Goal: Information Seeking & Learning: Learn about a topic

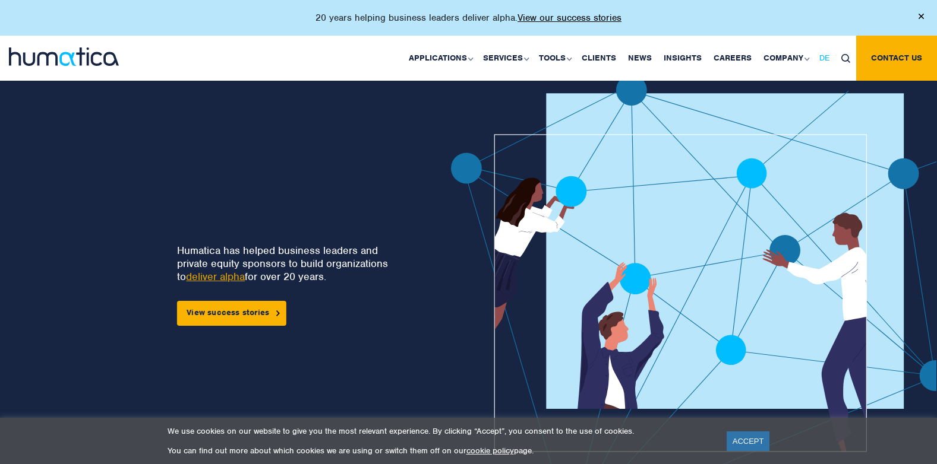
click at [824, 59] on span "DE" at bounding box center [824, 58] width 10 height 10
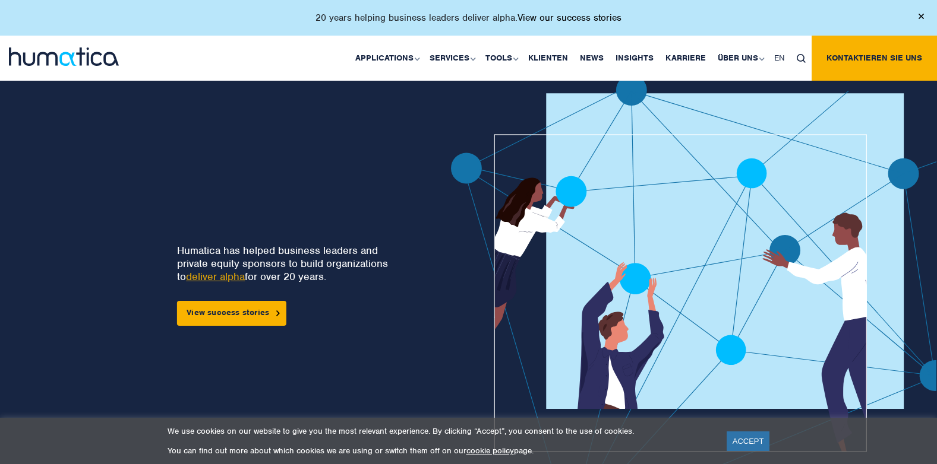
click at [540, 18] on link "View our success stories" at bounding box center [569, 18] width 104 height 12
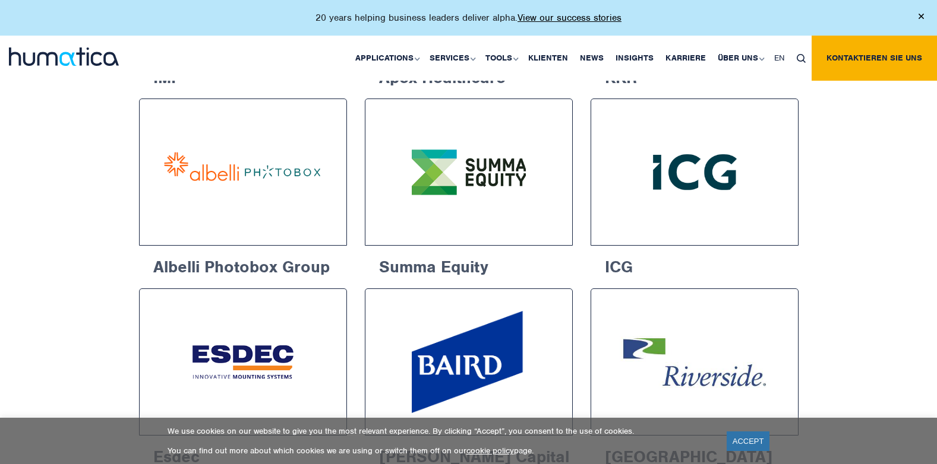
scroll to position [891, 0]
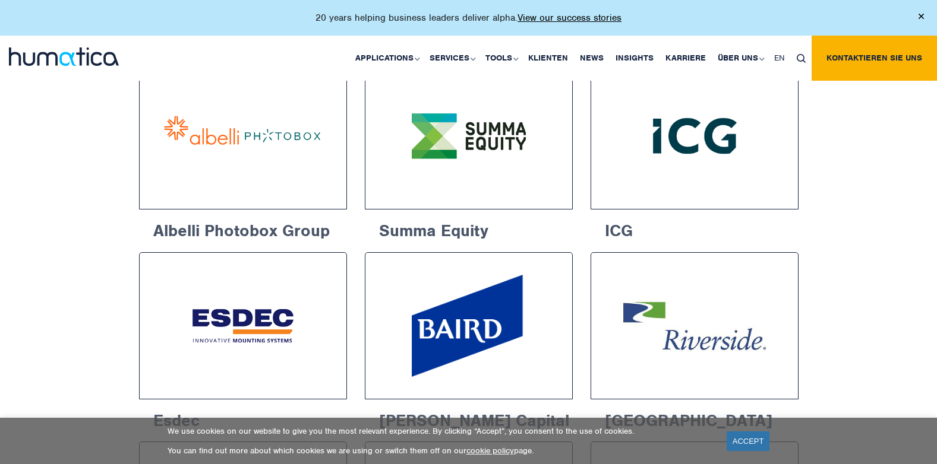
drag, startPoint x: 213, startPoint y: 134, endPoint x: 81, endPoint y: 148, distance: 132.5
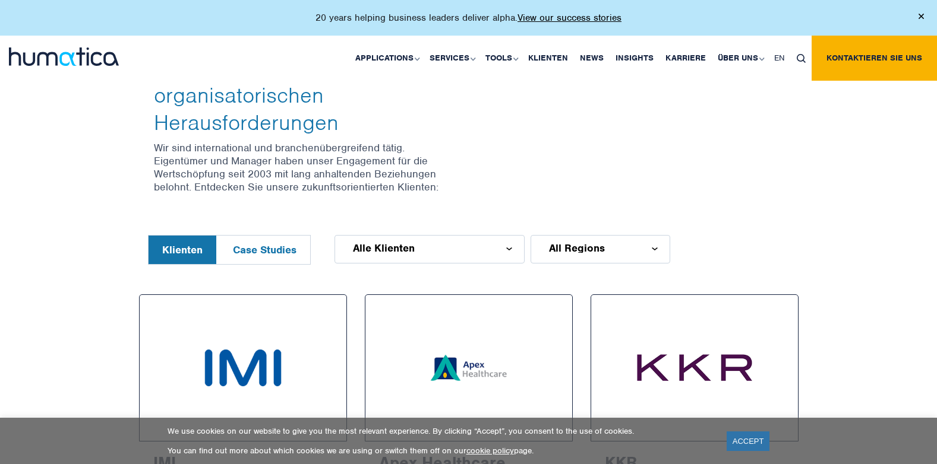
scroll to position [356, 0]
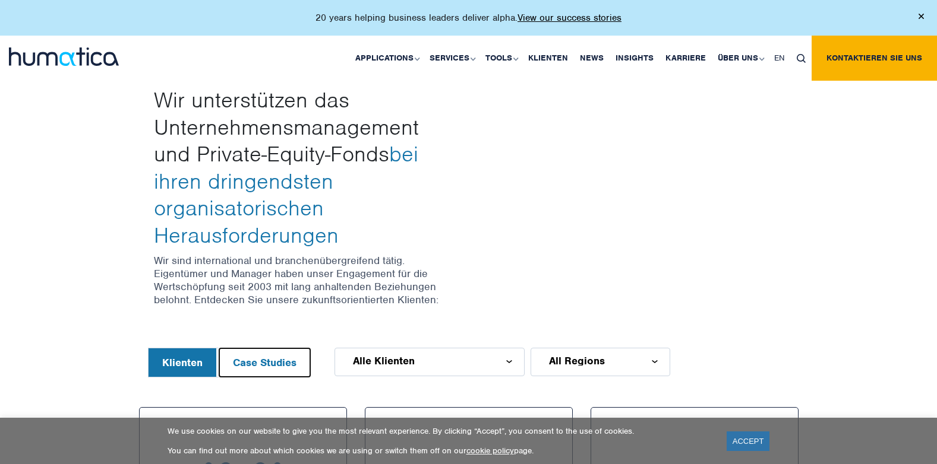
click at [243, 349] on button "Case Studies" at bounding box center [264, 363] width 91 height 29
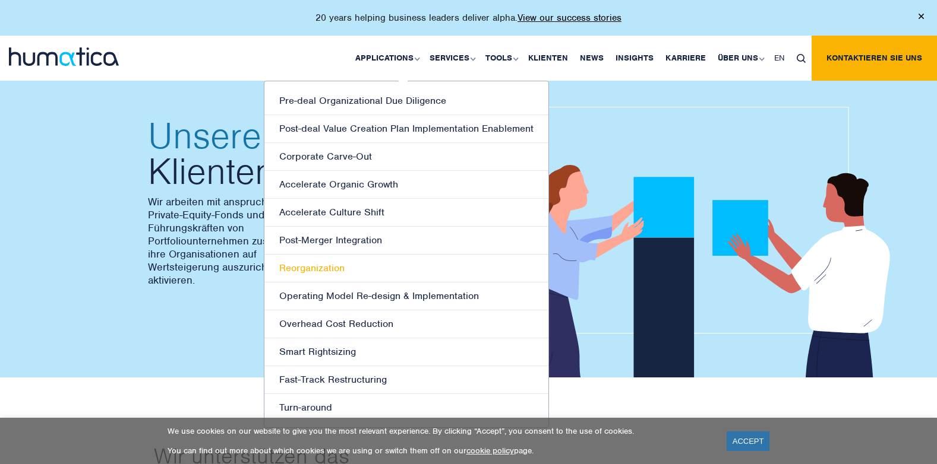
scroll to position [59, 0]
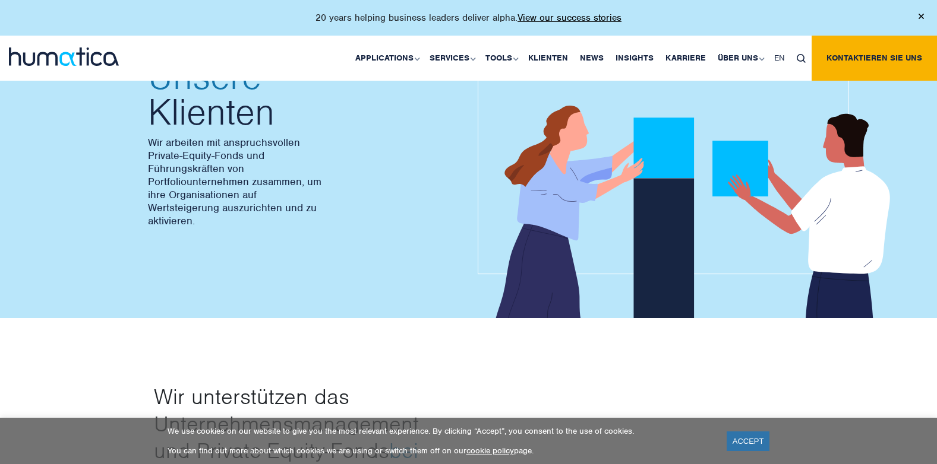
drag, startPoint x: 751, startPoint y: 439, endPoint x: 746, endPoint y: 434, distance: 8.0
click at [751, 439] on link "ACCEPT" at bounding box center [747, 442] width 43 height 20
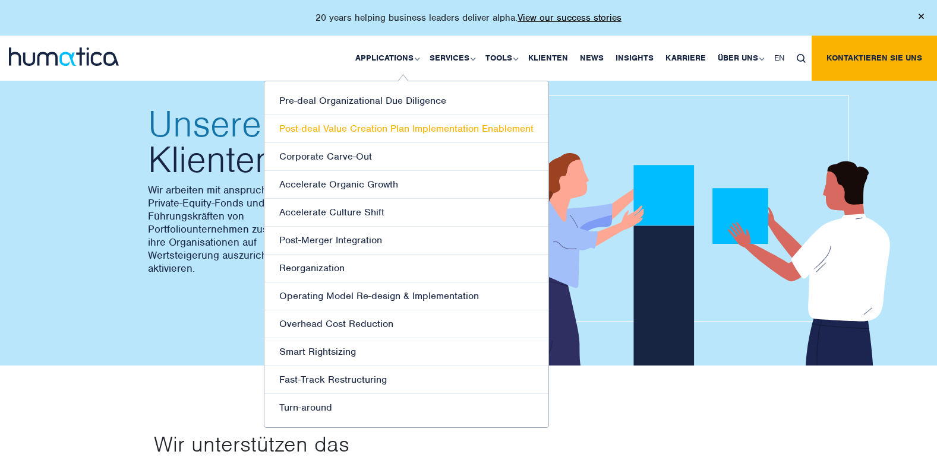
scroll to position [0, 0]
